Goal: Information Seeking & Learning: Find specific page/section

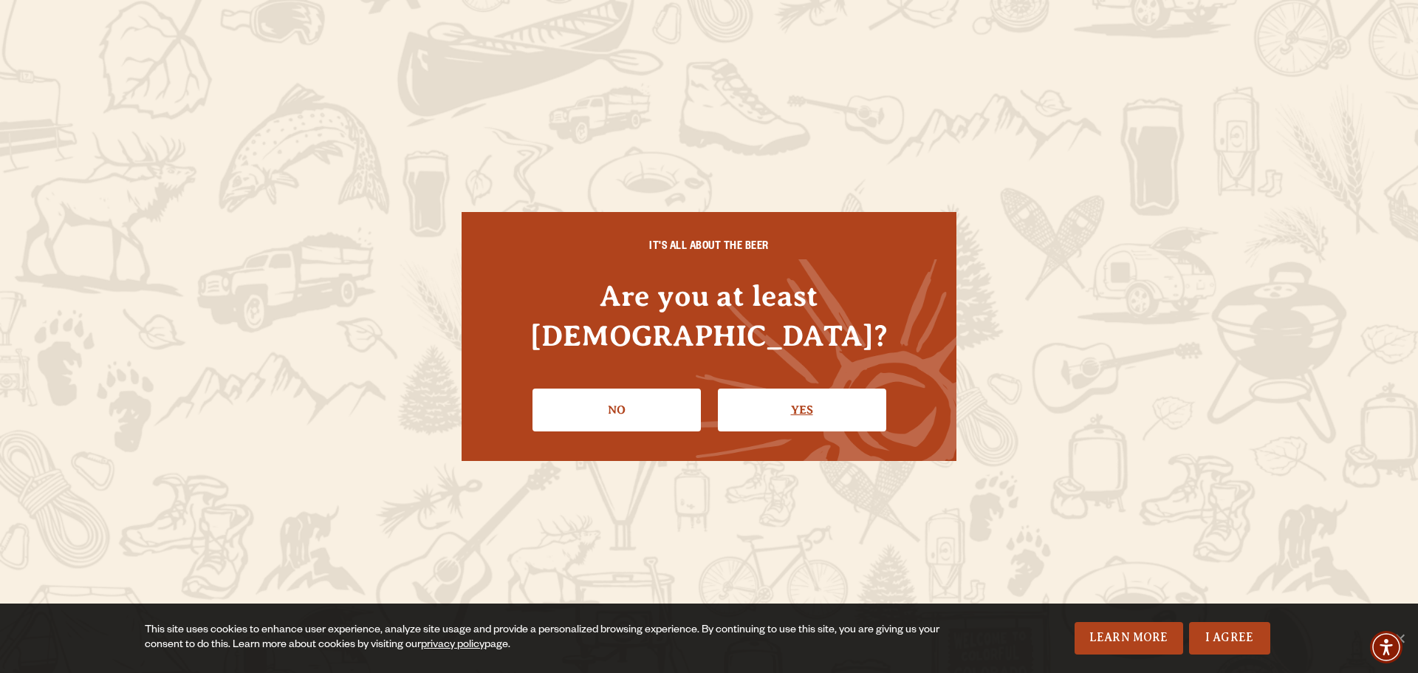
click at [782, 391] on link "Yes" at bounding box center [802, 409] width 168 height 43
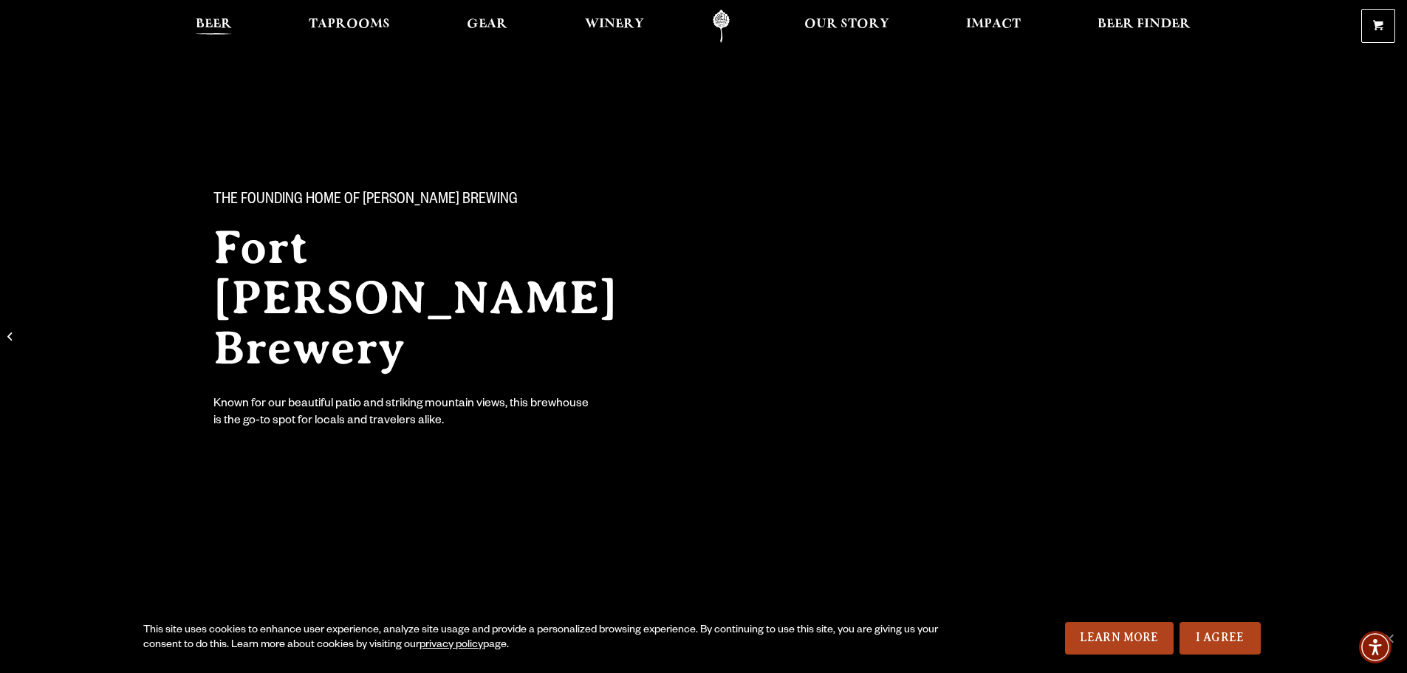
click at [227, 19] on span "Beer" at bounding box center [214, 24] width 36 height 12
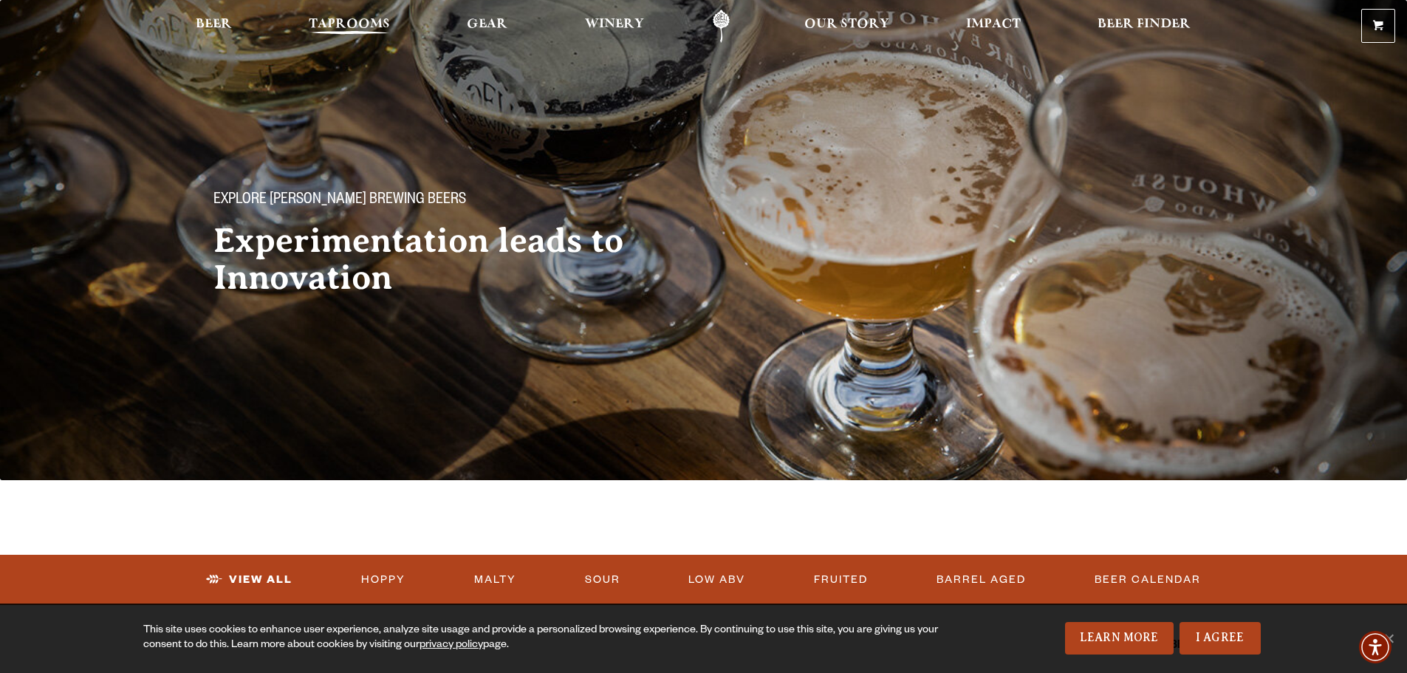
click at [348, 13] on link "Taprooms" at bounding box center [349, 26] width 100 height 33
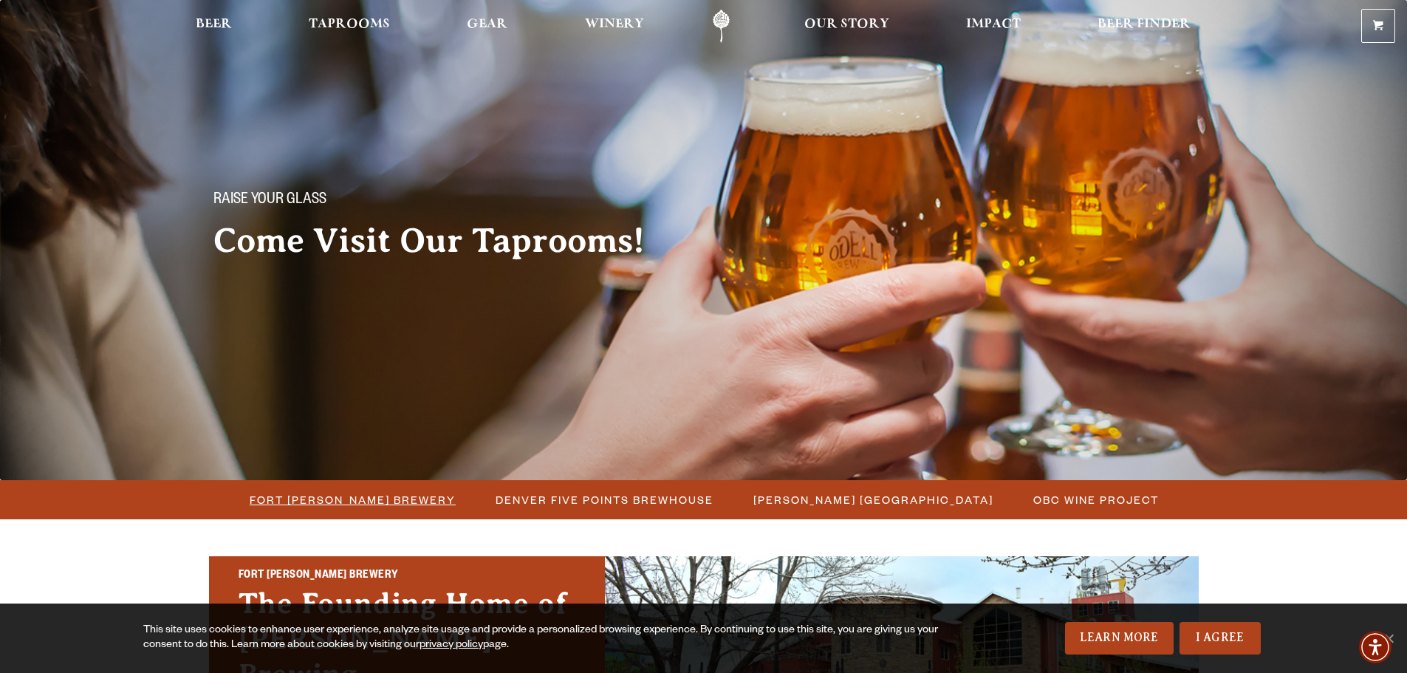
click at [383, 501] on span "Fort [PERSON_NAME] Brewery" at bounding box center [353, 499] width 206 height 21
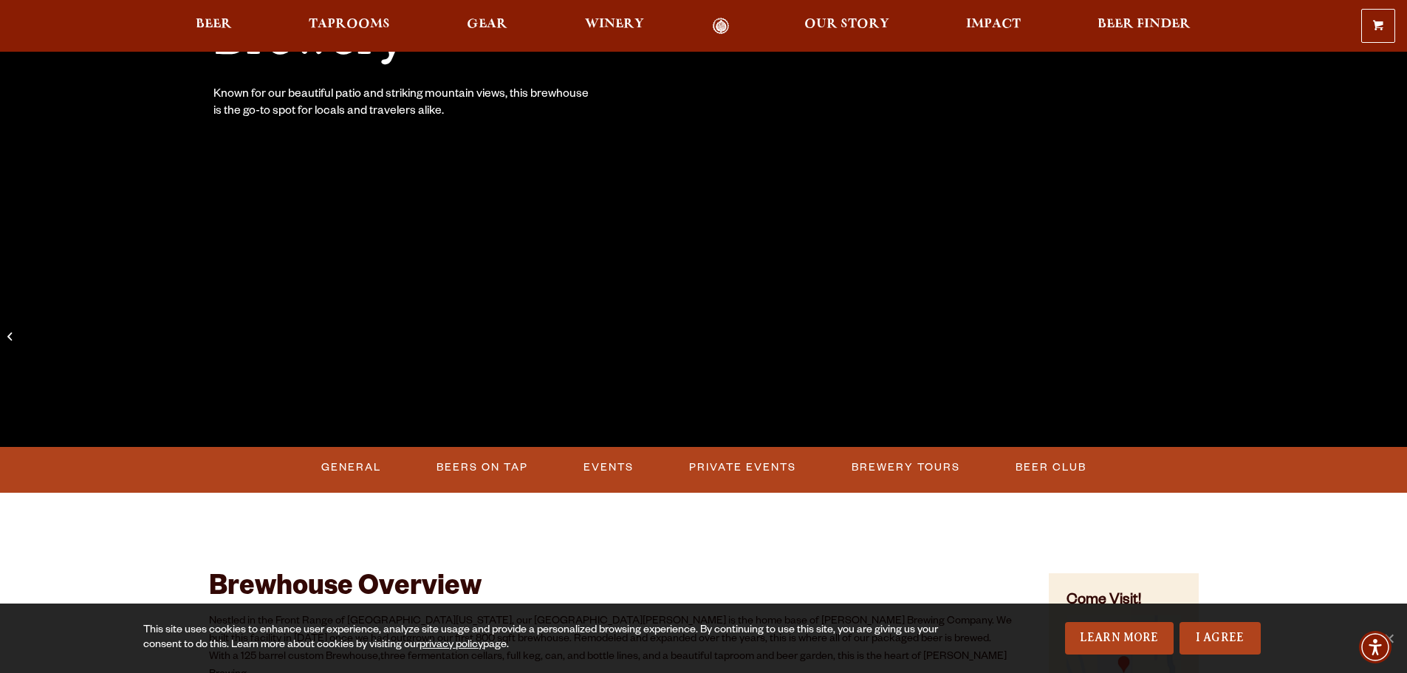
scroll to position [320, 0]
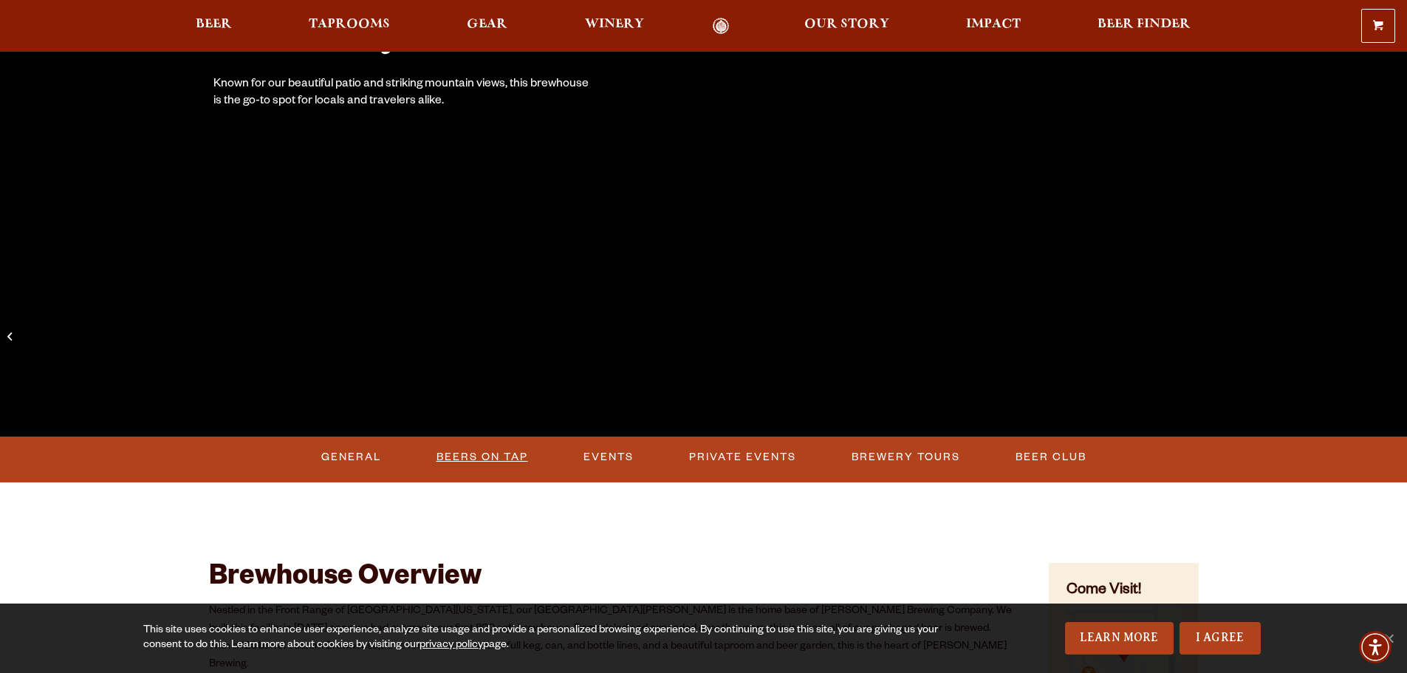
click at [481, 456] on link "Beers on Tap" at bounding box center [481, 457] width 103 height 34
click at [481, 456] on link "Beers on Tap" at bounding box center [487, 457] width 130 height 34
click at [495, 456] on link "Beers on Tap" at bounding box center [487, 457] width 130 height 34
click at [496, 454] on link "Beers on Tap" at bounding box center [487, 457] width 130 height 34
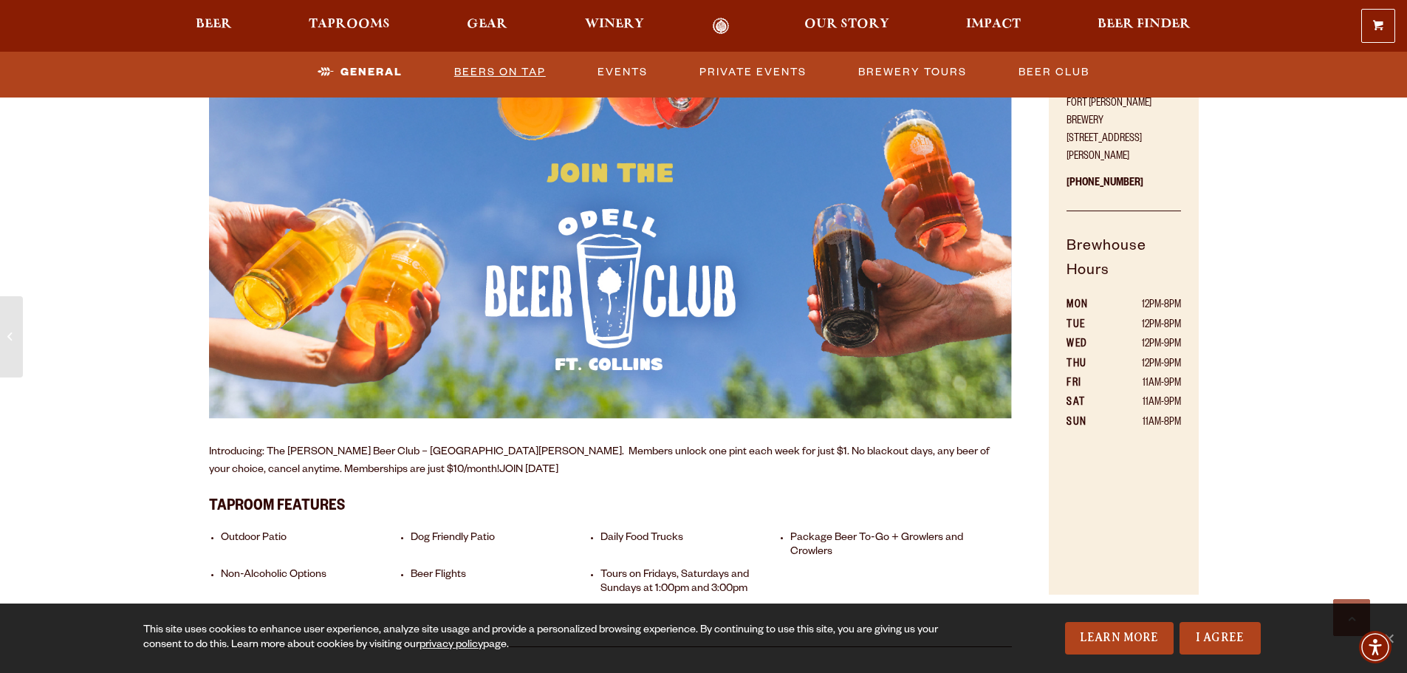
scroll to position [936, 0]
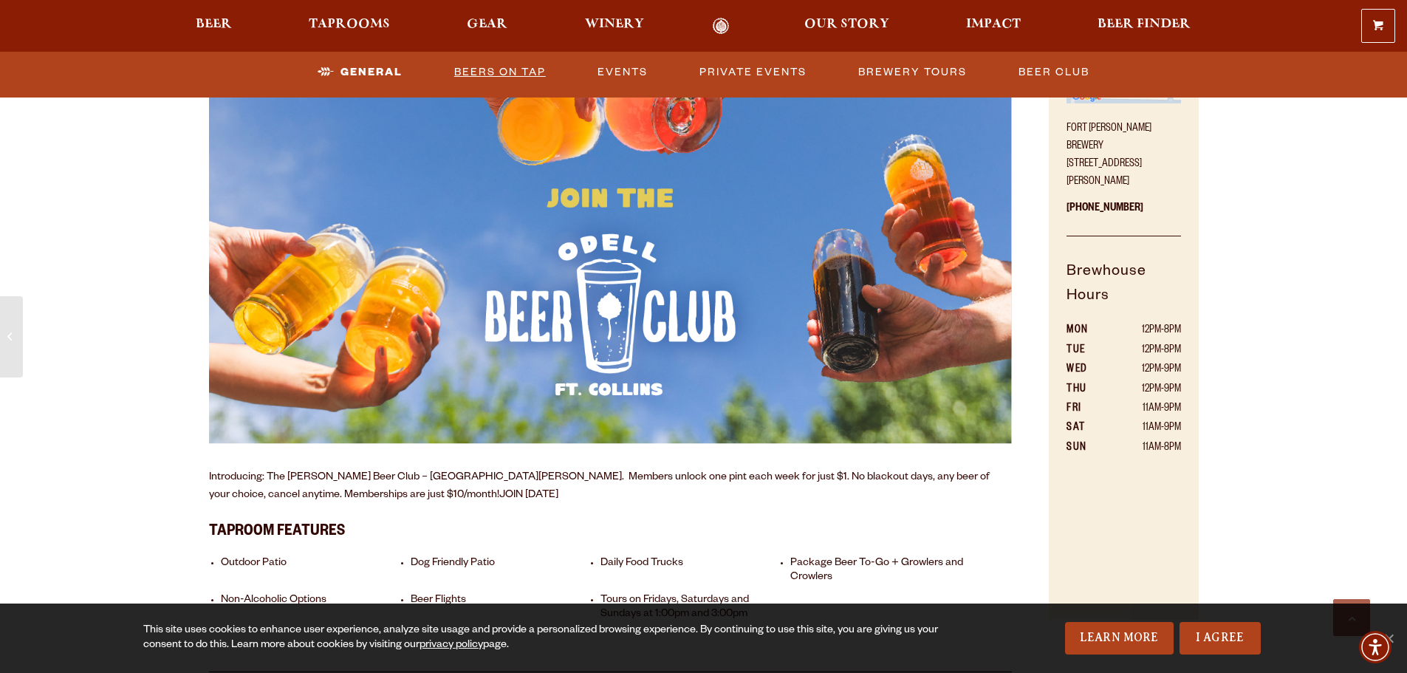
click at [481, 67] on link "Beers on Tap" at bounding box center [499, 72] width 103 height 34
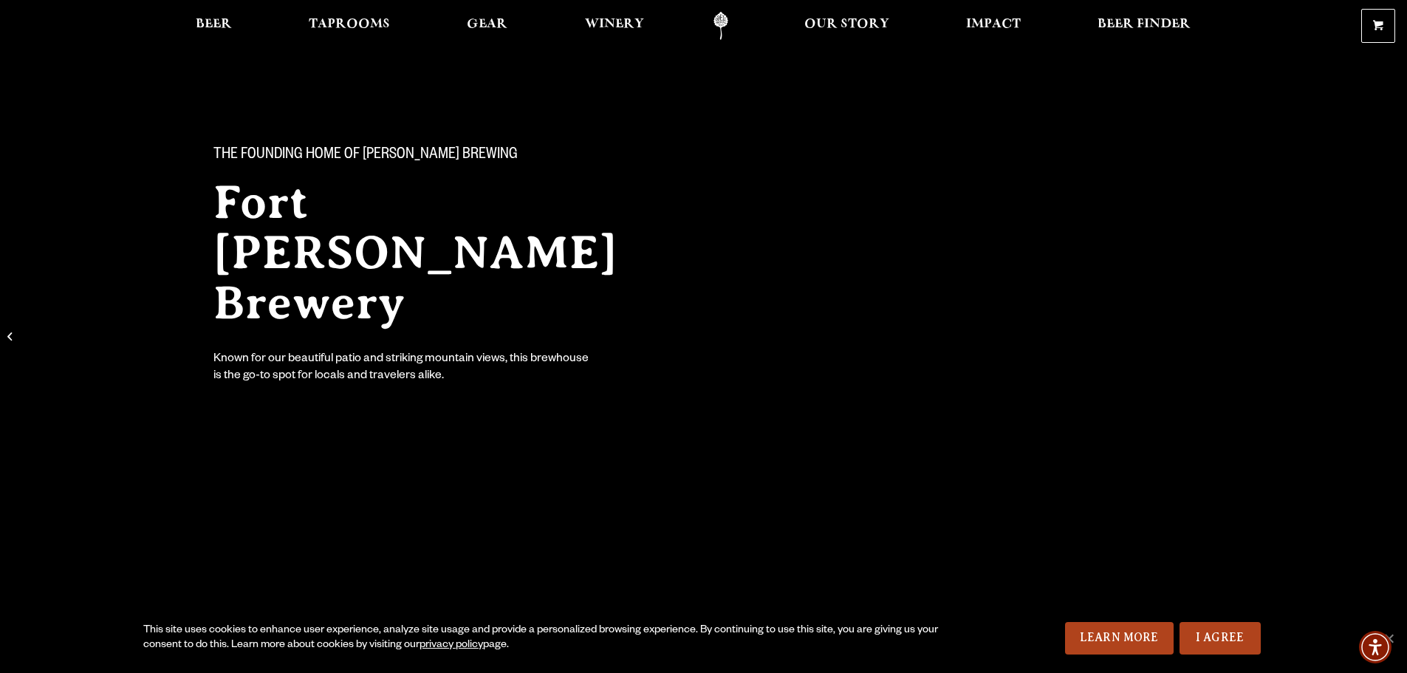
scroll to position [0, 0]
